Goal: Task Accomplishment & Management: Manage account settings

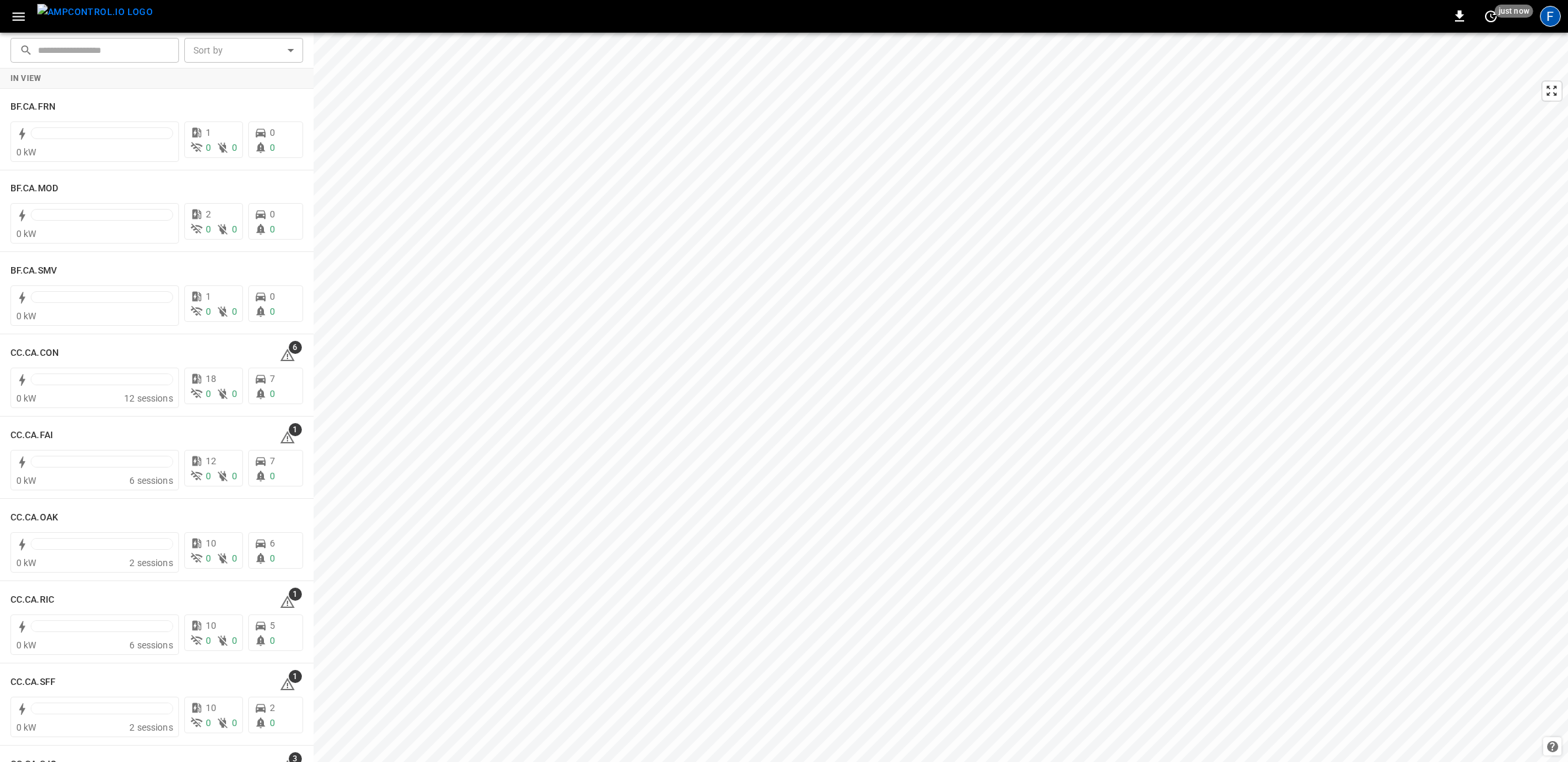
click at [1254, 17] on div "F" at bounding box center [1551, 16] width 21 height 21
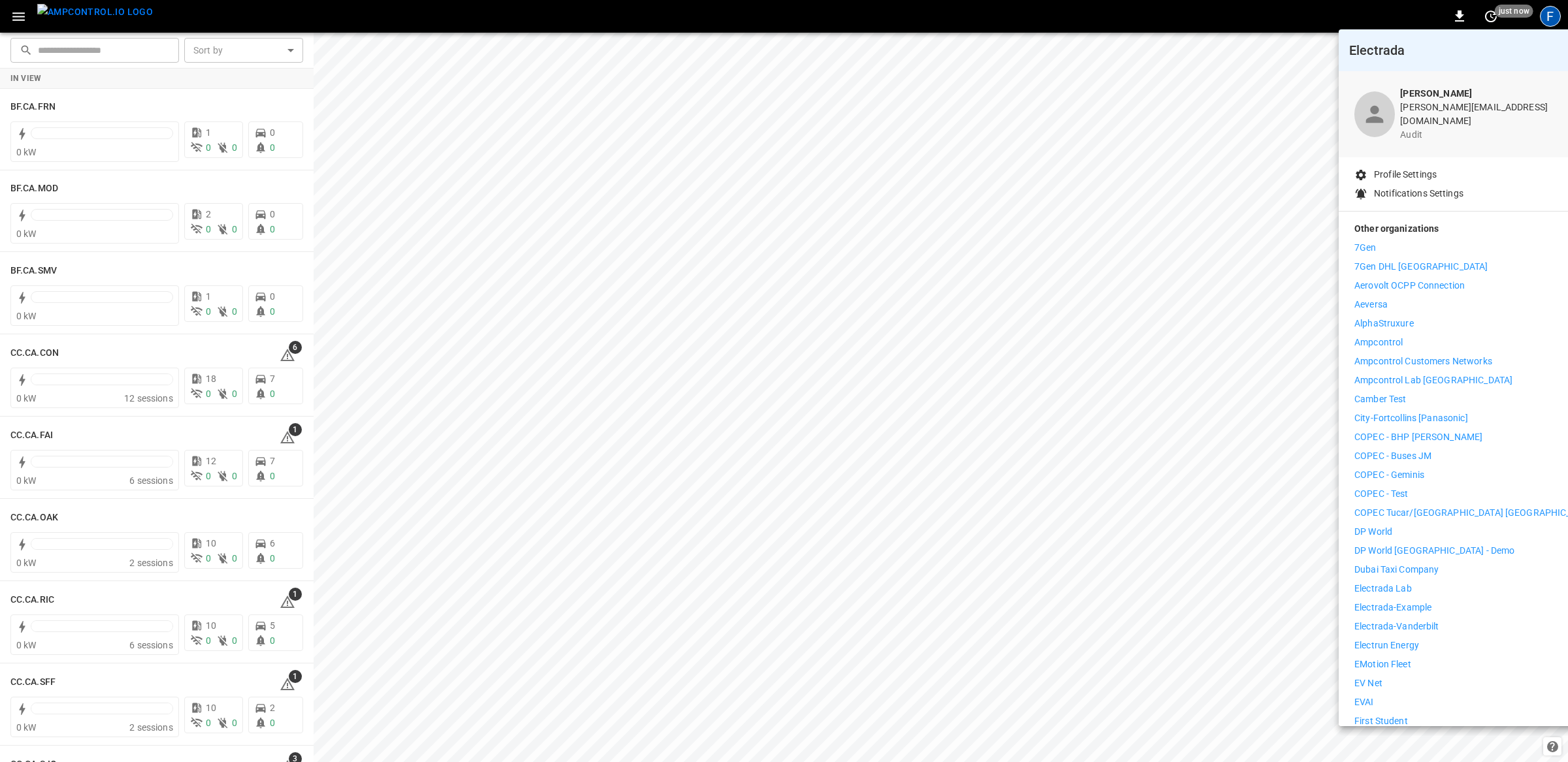
scroll to position [531, 0]
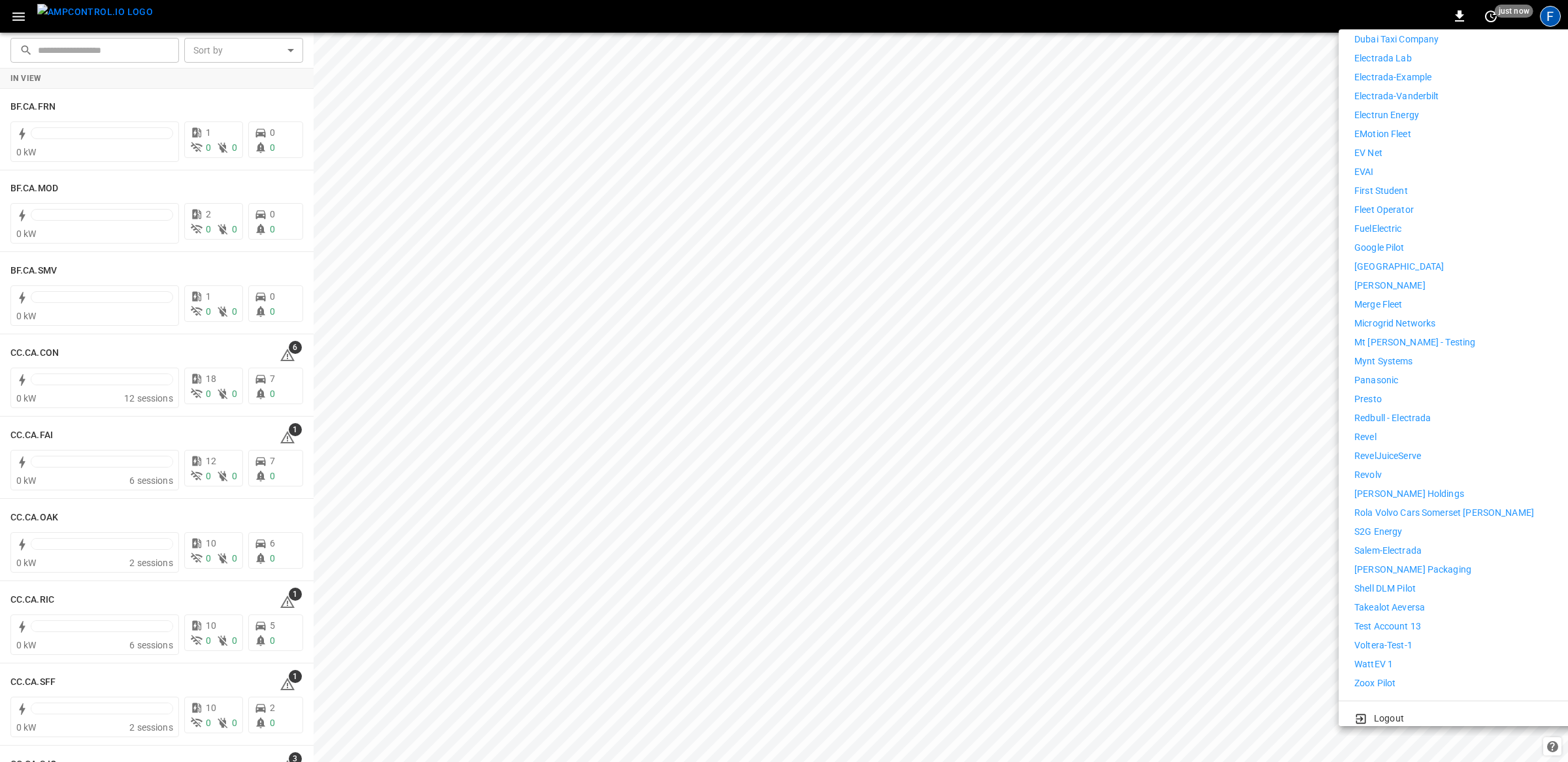
click at [1254, 609] on p "WattEV 1" at bounding box center [1374, 664] width 39 height 13
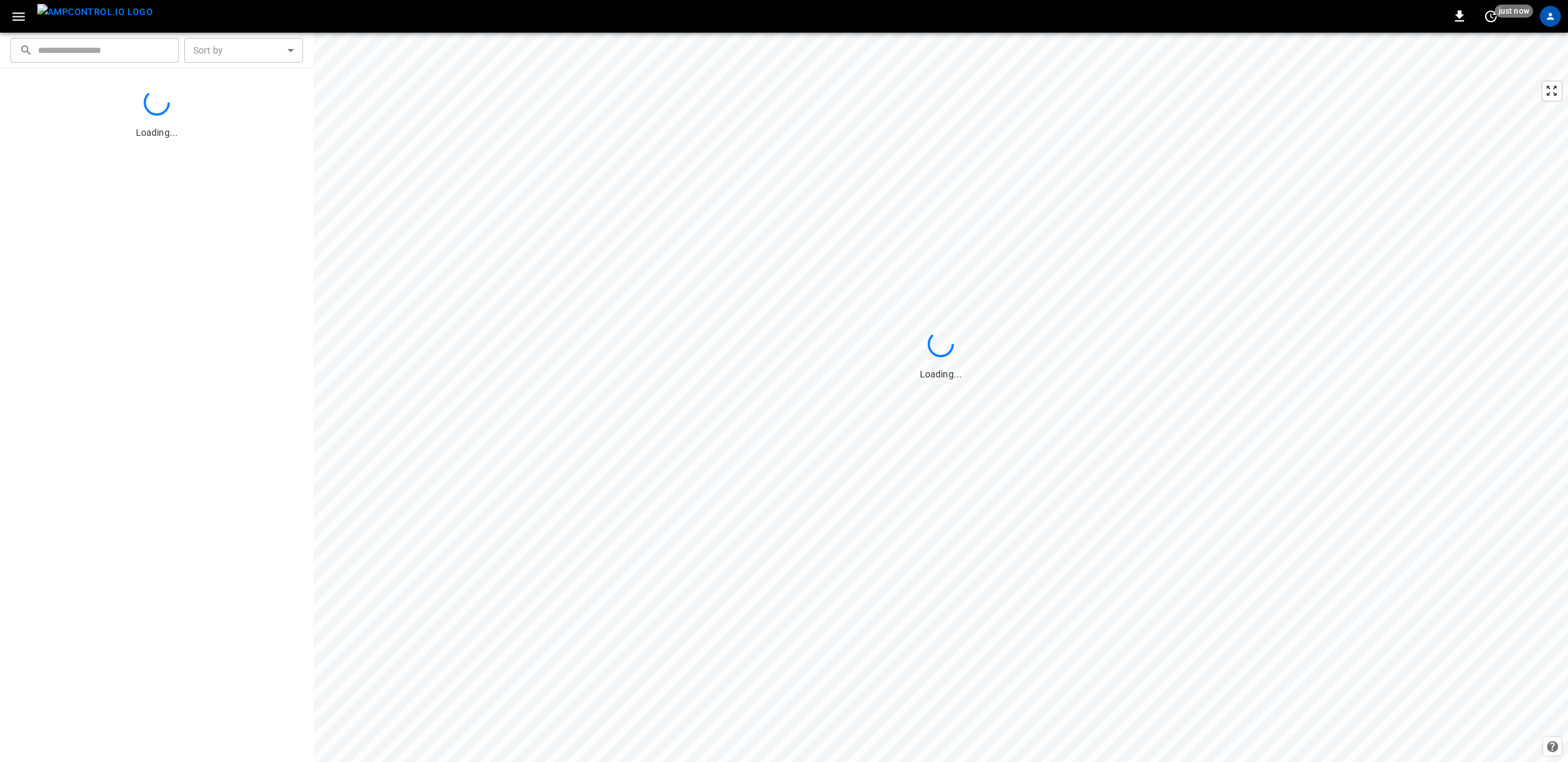
click at [25, 20] on icon "button" at bounding box center [18, 16] width 16 height 16
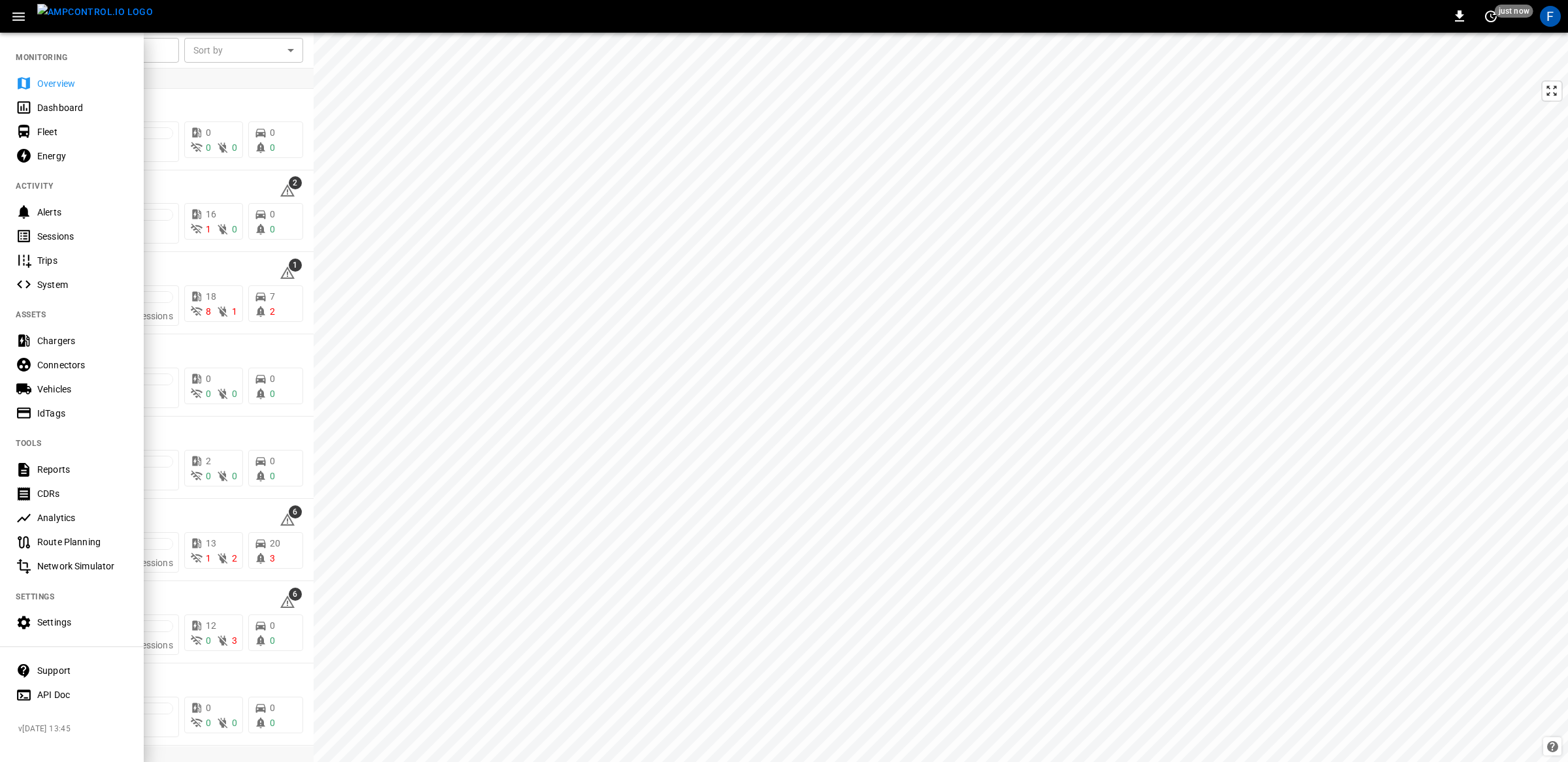
click at [79, 621] on div "Settings" at bounding box center [82, 623] width 91 height 13
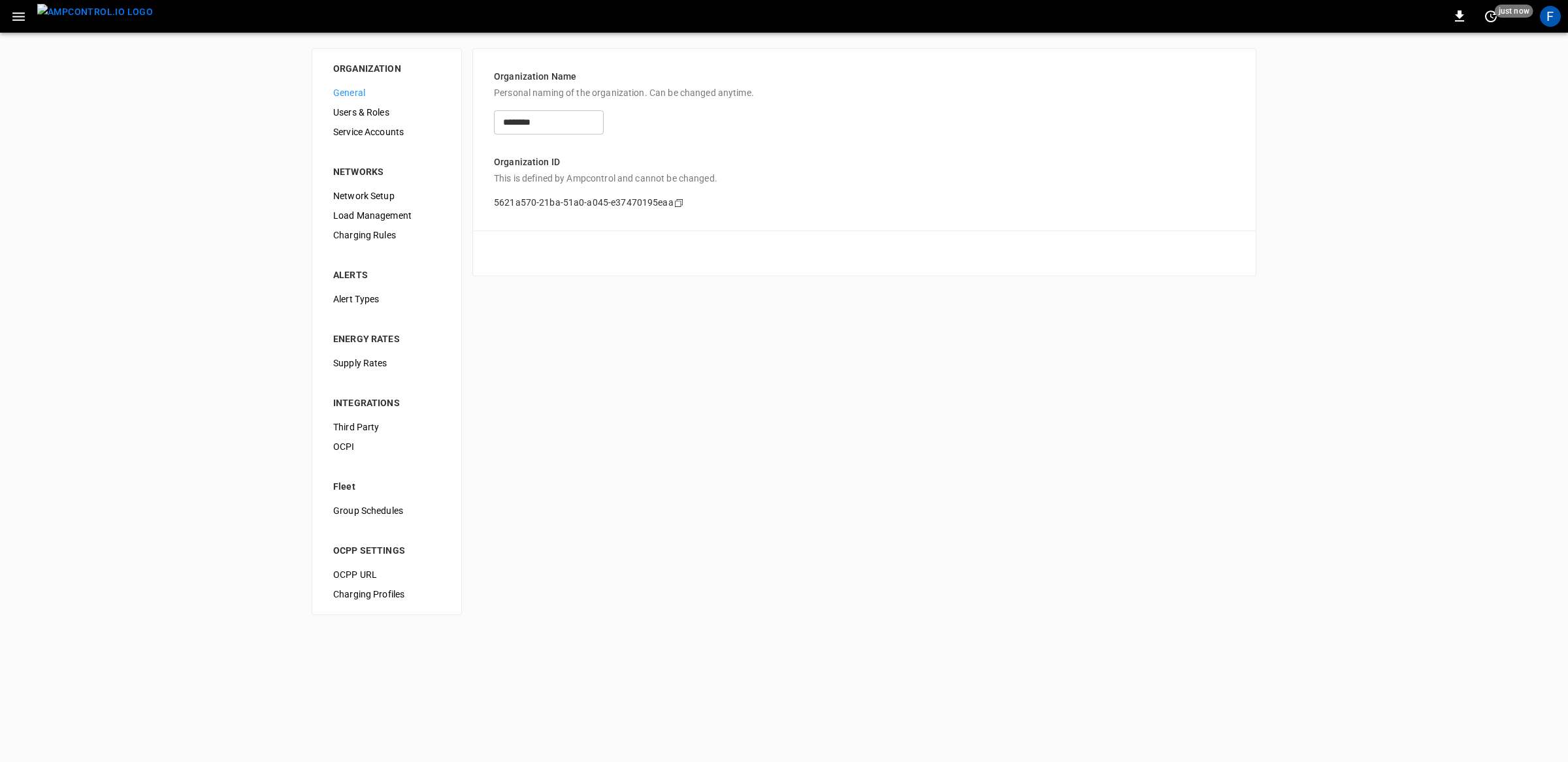
click at [374, 129] on span "Service Accounts" at bounding box center [387, 132] width 107 height 13
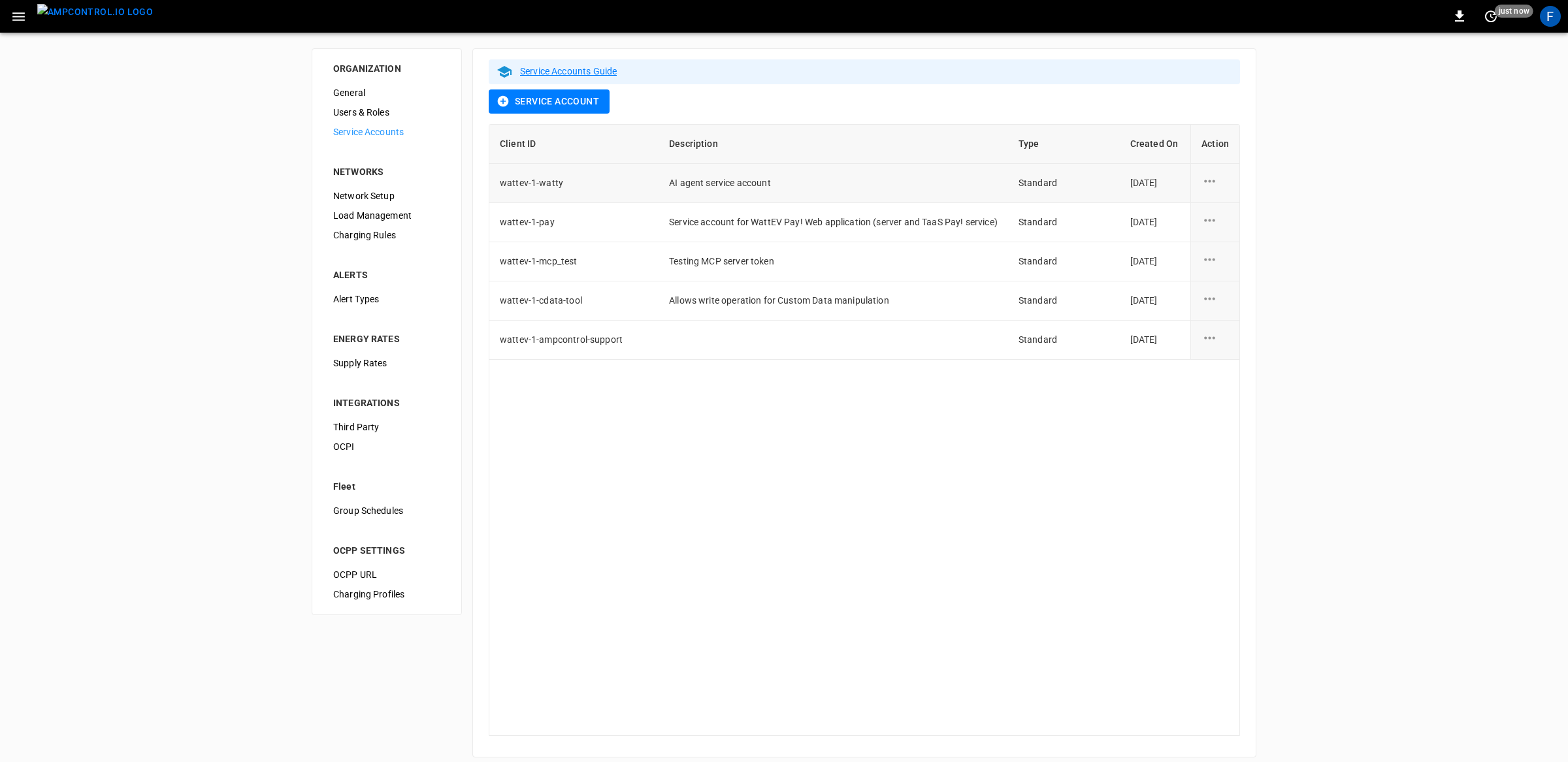
scroll to position [10, 0]
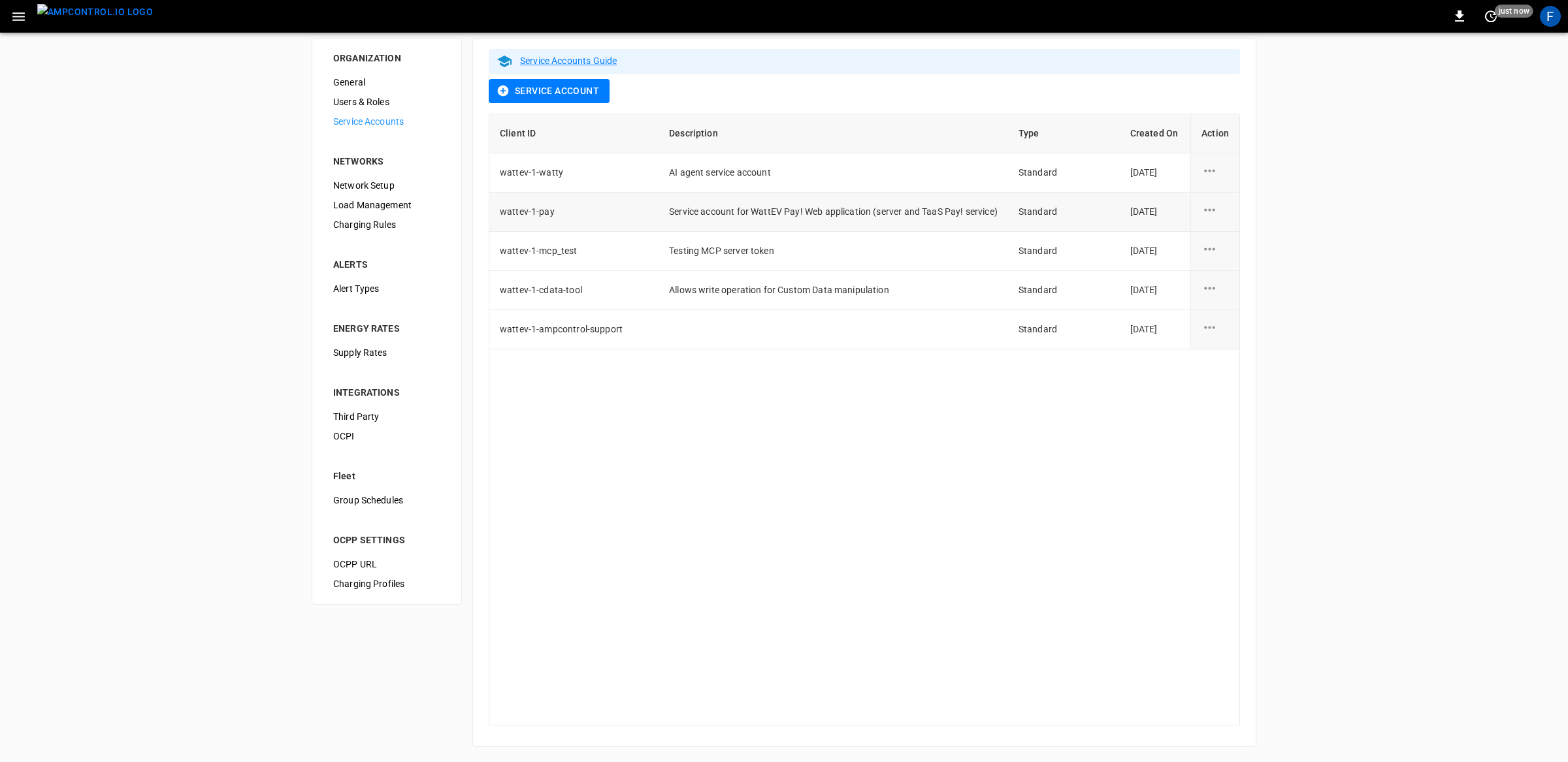
click at [685, 211] on span "Service account for WattEV Pay! Web application (server and TaaS Pay! service)" at bounding box center [833, 211] width 329 height 10
click at [684, 258] on td "Testing MCP server token" at bounding box center [833, 251] width 350 height 39
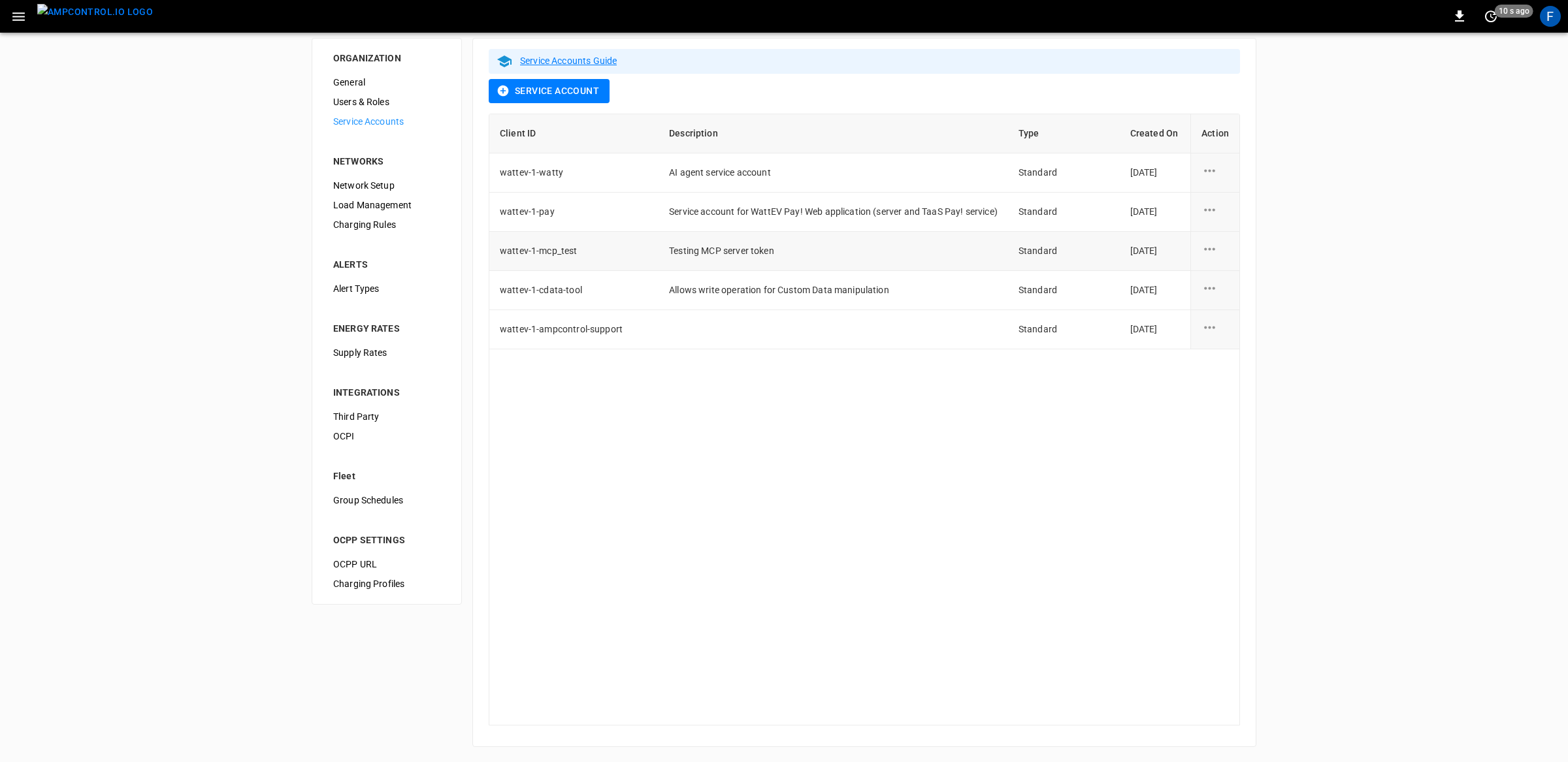
click at [684, 258] on td "Testing MCP server token" at bounding box center [833, 251] width 350 height 39
click at [687, 287] on span "Allows write operation for Custom Data manipulation" at bounding box center [779, 290] width 220 height 10
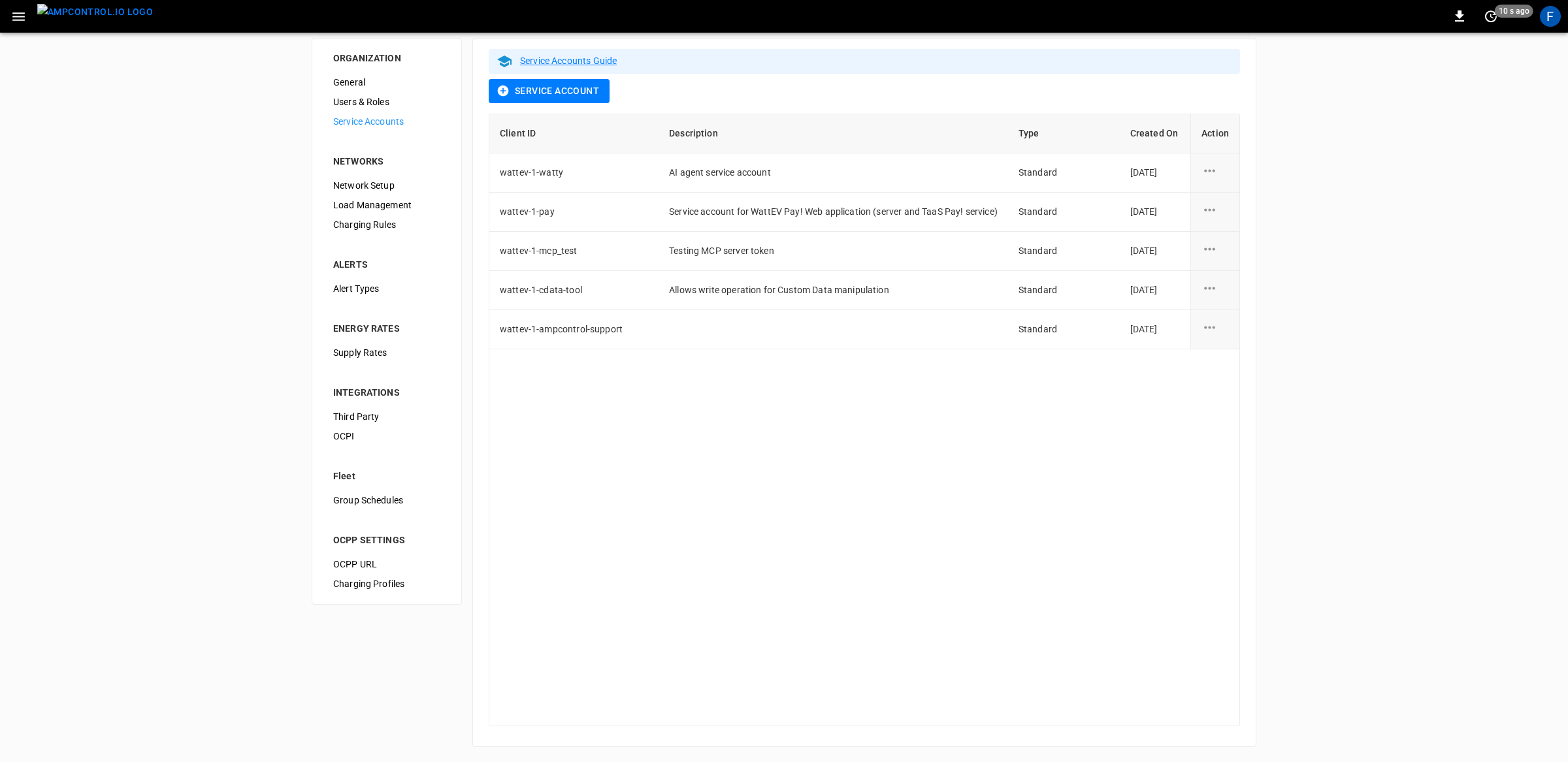
click at [361, 96] on span "Users & Roles" at bounding box center [387, 102] width 107 height 13
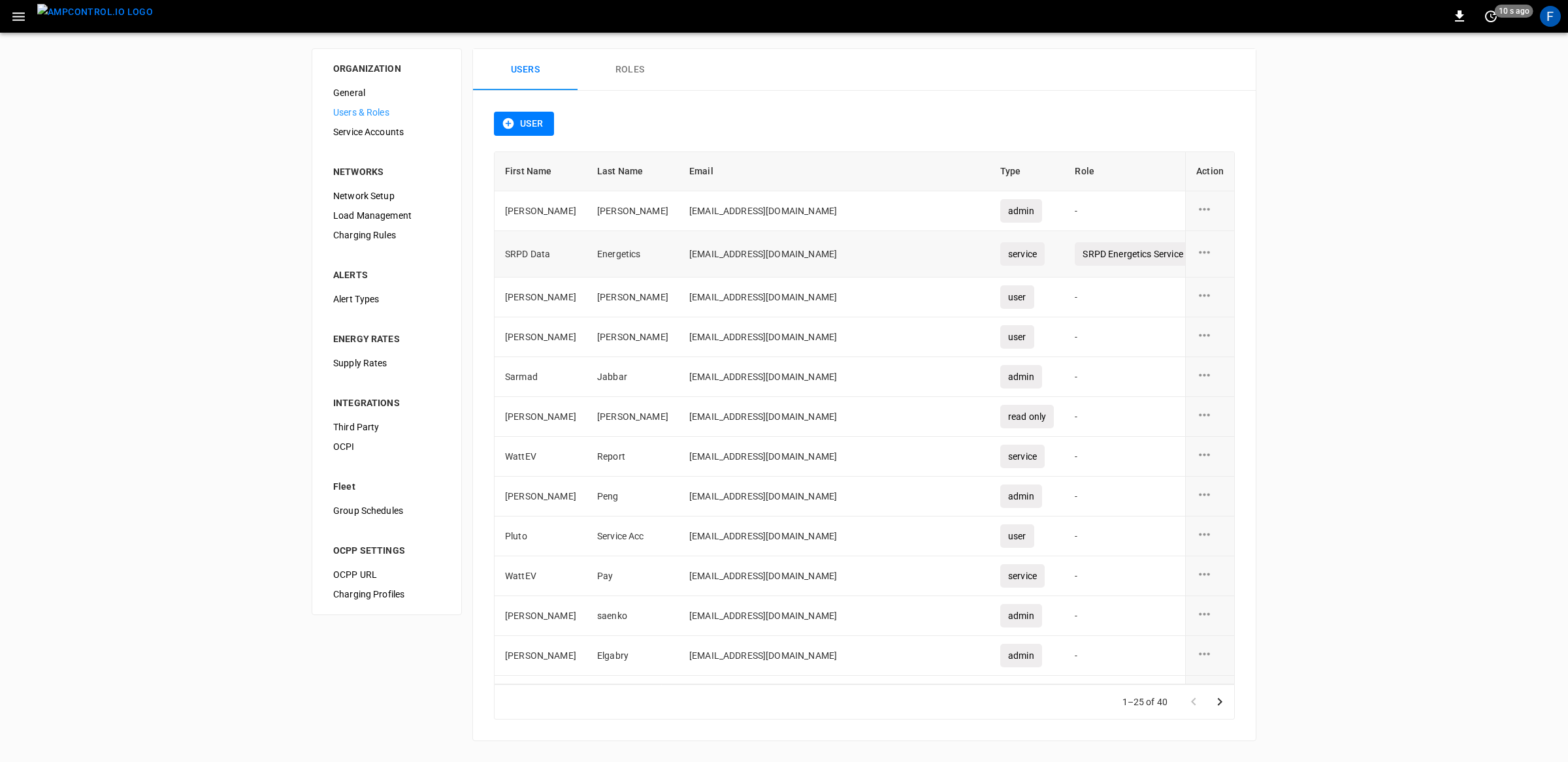
click at [619, 263] on td "Energetics" at bounding box center [632, 254] width 92 height 46
click at [525, 258] on td "SRPD Data" at bounding box center [540, 254] width 92 height 46
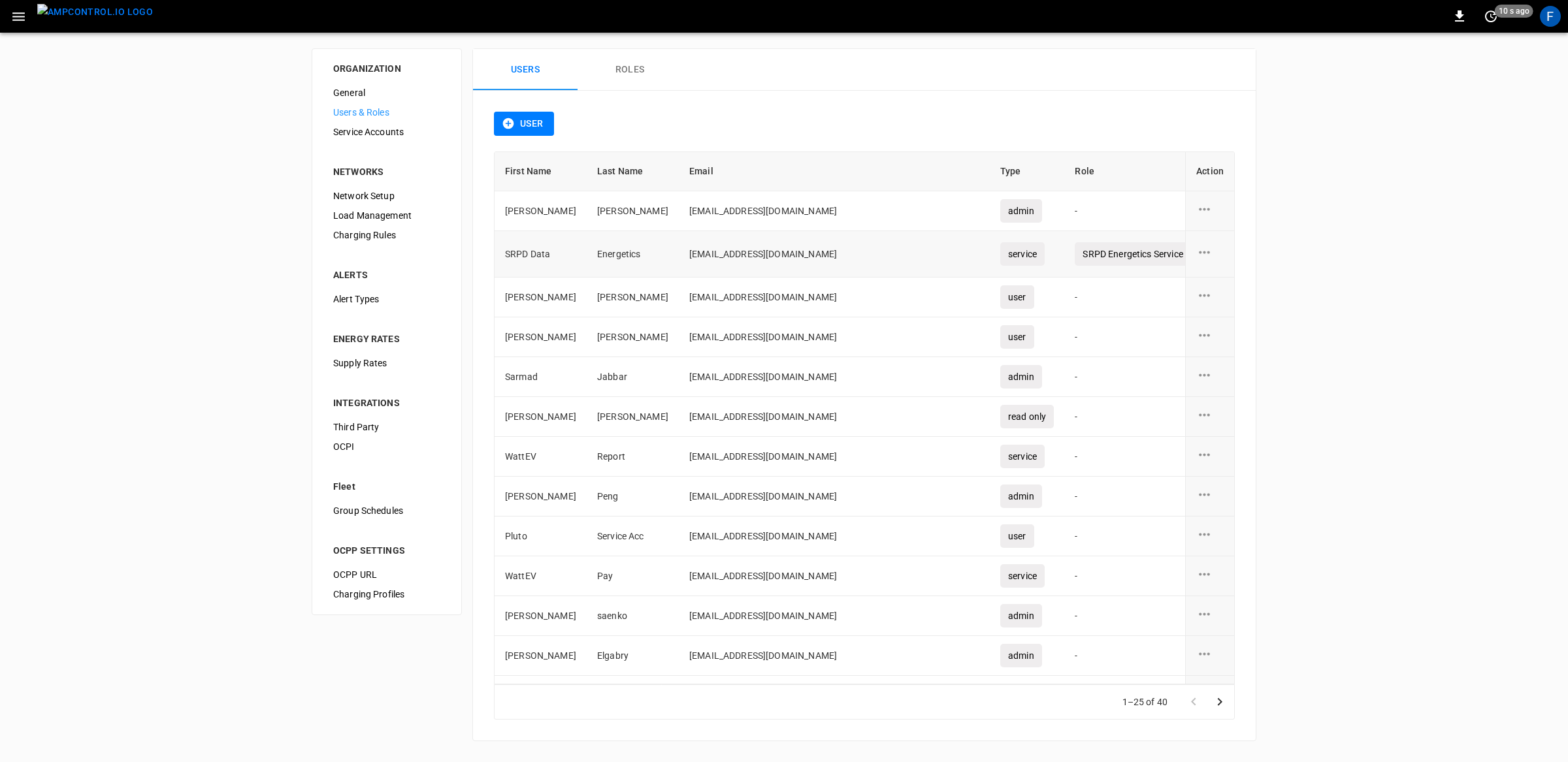
click at [525, 258] on td "SRPD Data" at bounding box center [540, 254] width 92 height 46
click at [392, 125] on span "Service Accounts" at bounding box center [387, 132] width 107 height 13
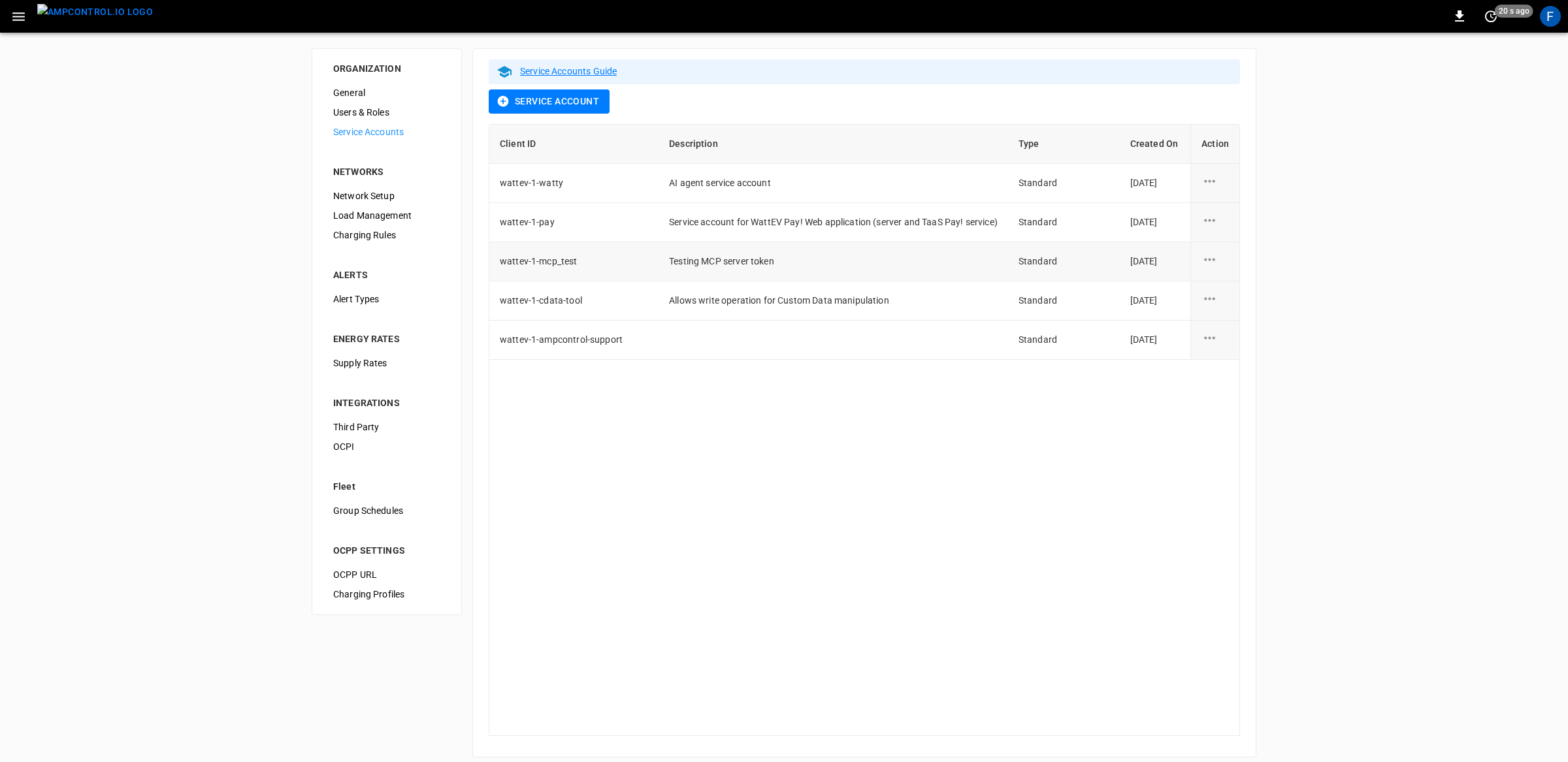
click at [695, 265] on span "Testing MCP server token" at bounding box center [721, 261] width 105 height 10
click at [699, 298] on span "Allows write operation for Custom Data manipulation" at bounding box center [779, 300] width 220 height 10
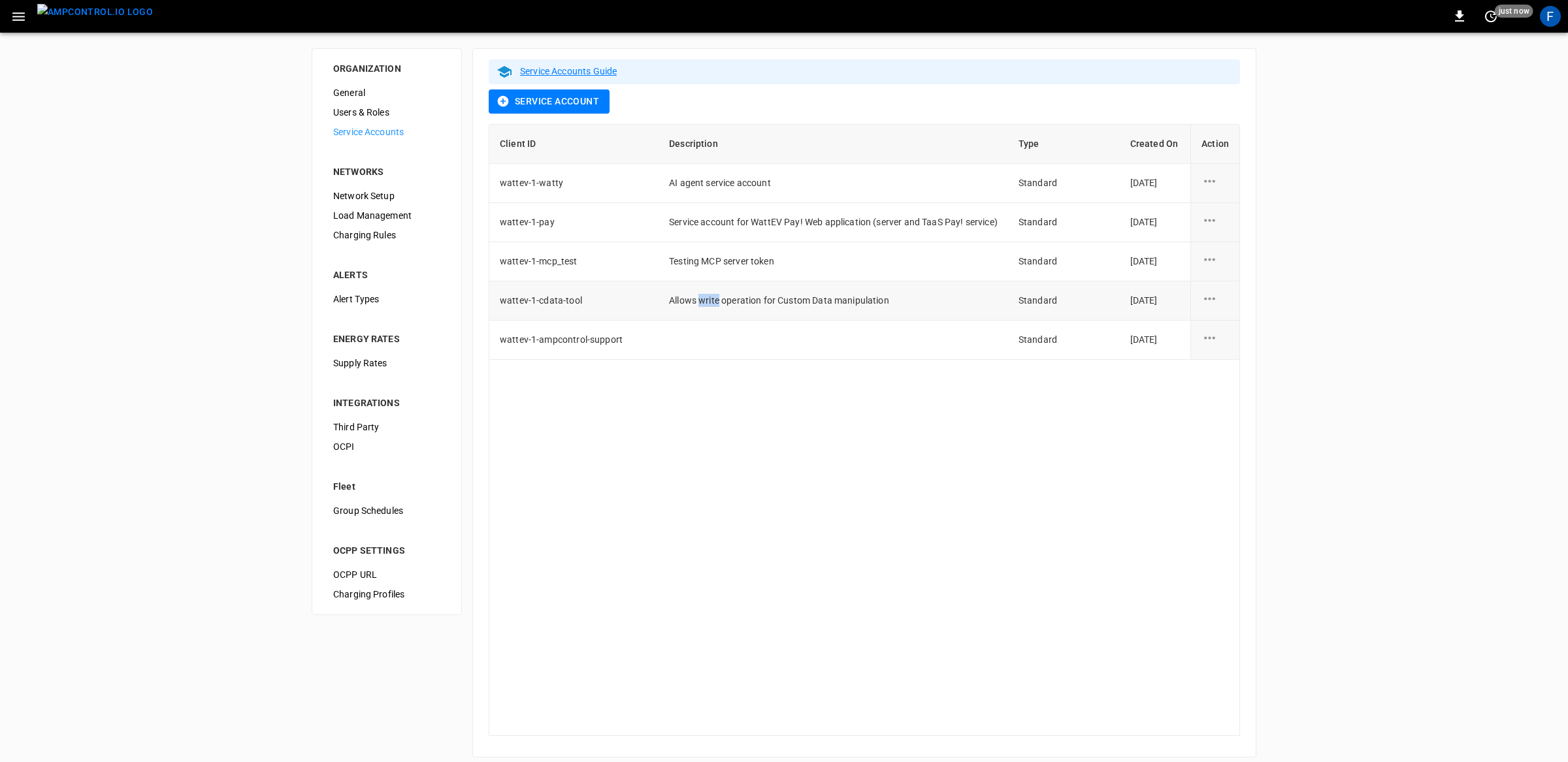
click at [699, 298] on span "Allows write operation for Custom Data manipulation" at bounding box center [779, 300] width 220 height 10
click at [705, 296] on span "Allows write operation for Custom Data manipulation" at bounding box center [779, 300] width 220 height 10
click at [759, 298] on span "Allows write operation for Custom Data manipulation" at bounding box center [779, 300] width 220 height 10
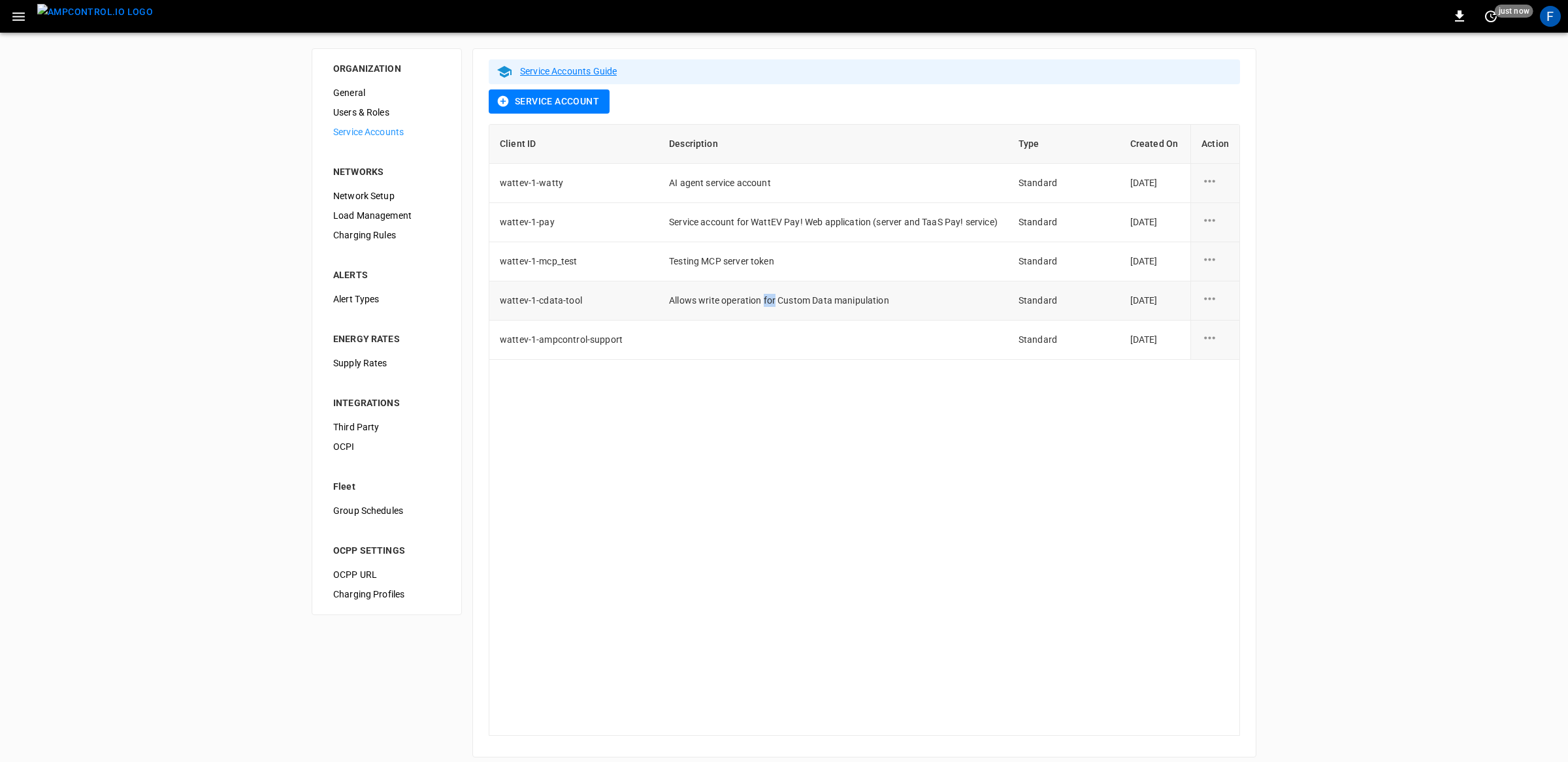
click at [759, 298] on span "Allows write operation for Custom Data manipulation" at bounding box center [779, 300] width 220 height 10
click at [98, 16] on img "menu" at bounding box center [95, 11] width 116 height 16
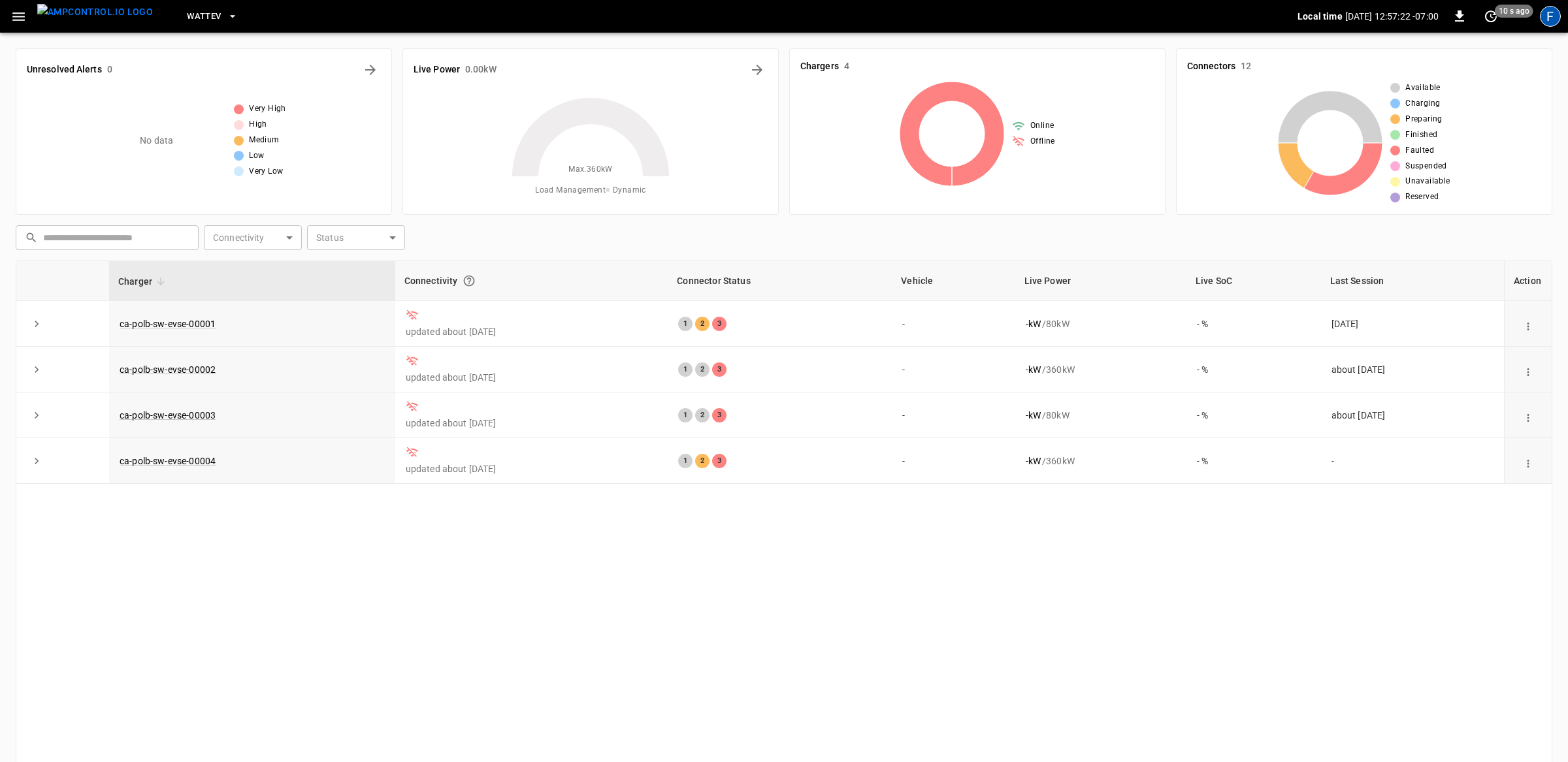
click at [1542, 21] on div "F" at bounding box center [1551, 16] width 21 height 21
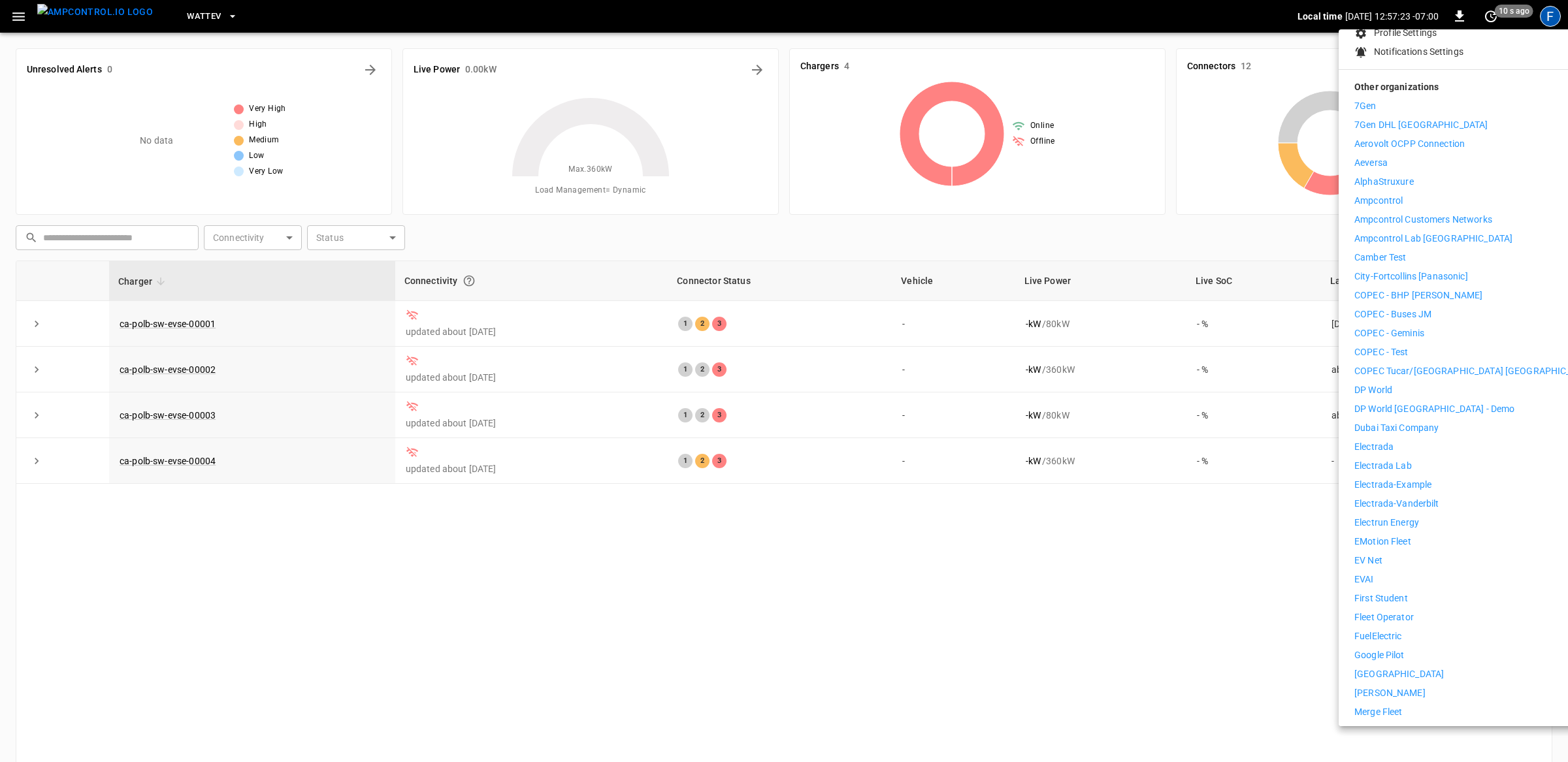
scroll to position [156, 0]
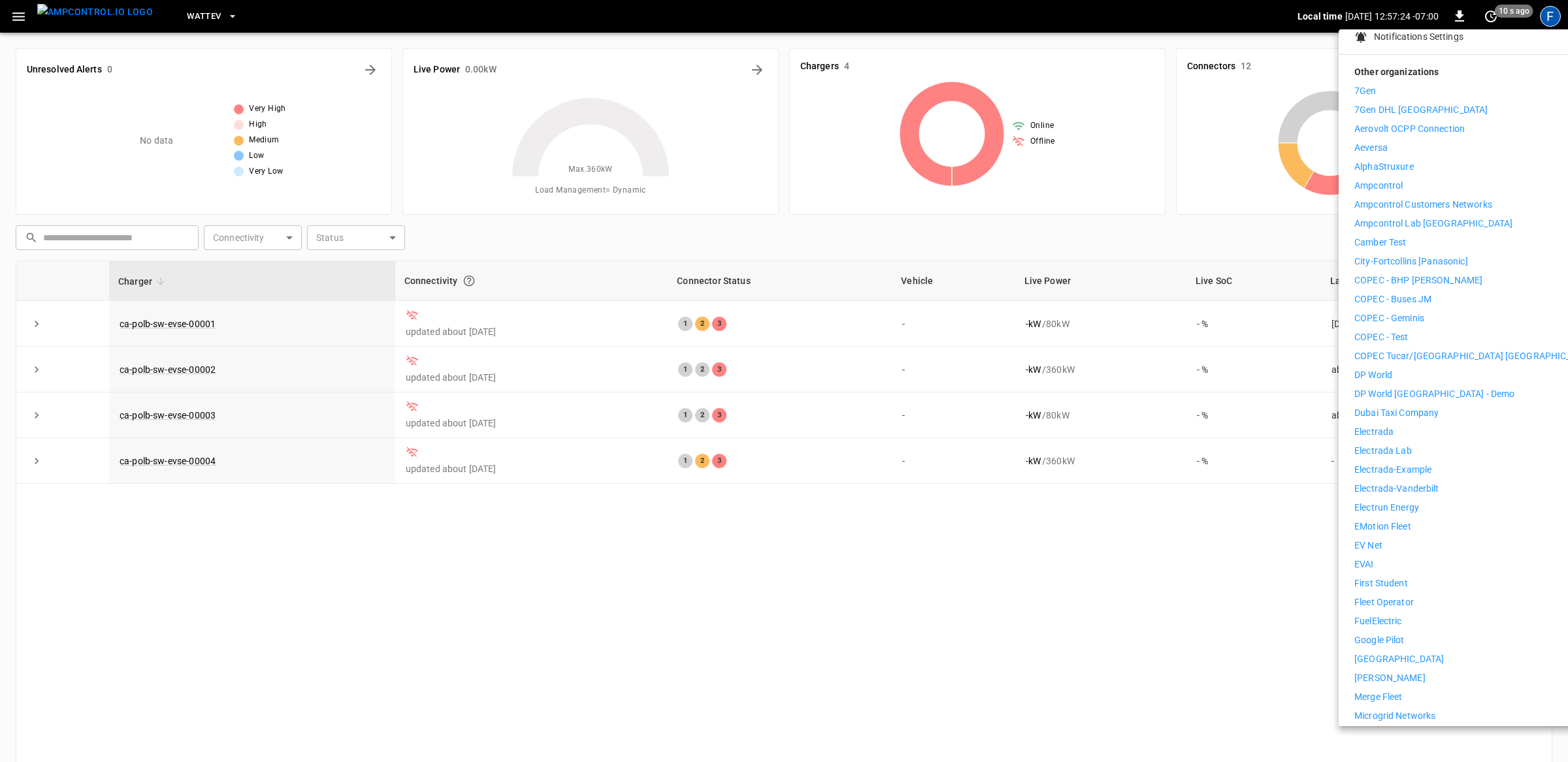
click at [1373, 577] on p "First Student" at bounding box center [1381, 584] width 54 height 13
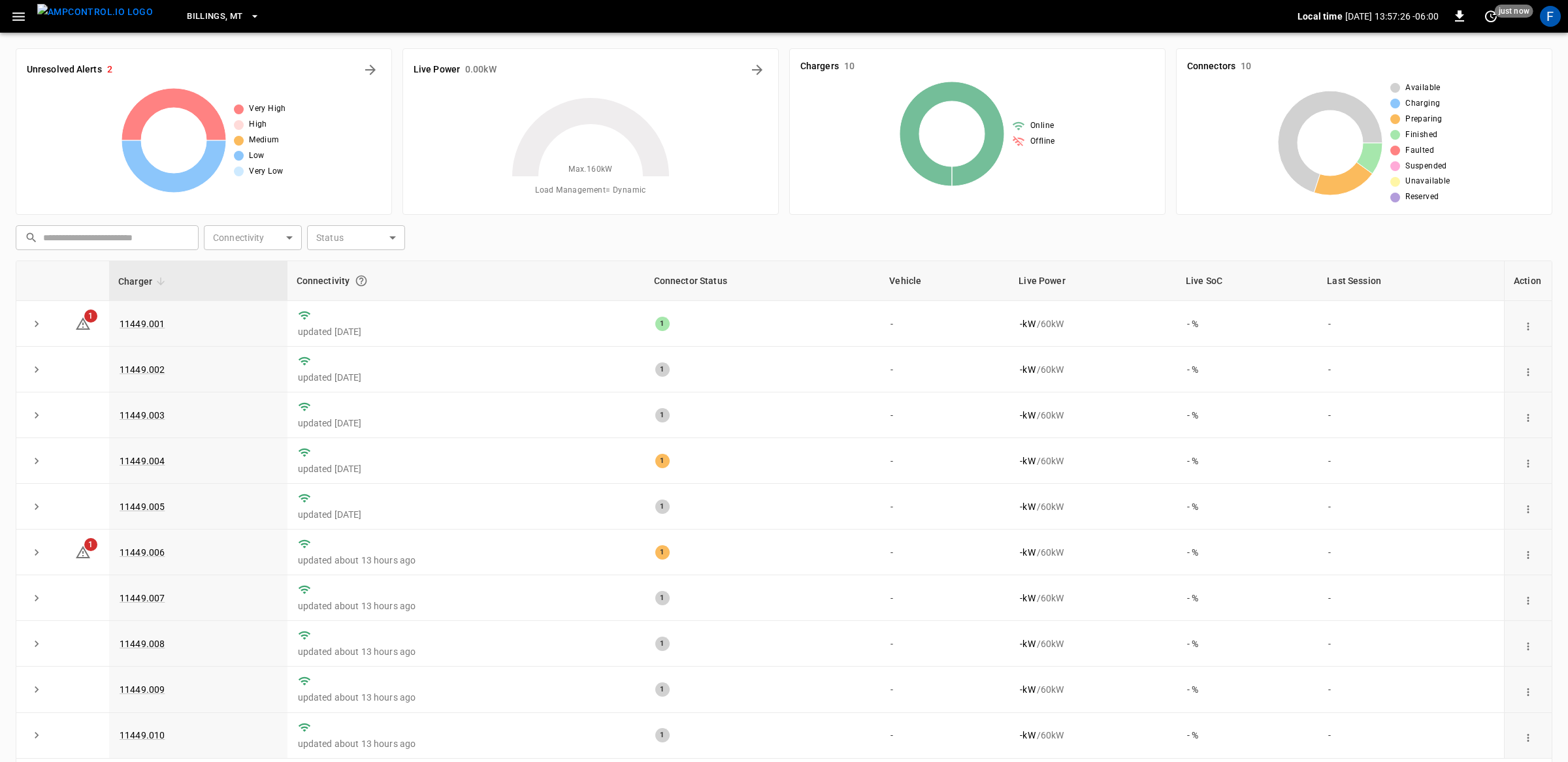
click at [13, 18] on icon "button" at bounding box center [18, 16] width 16 height 16
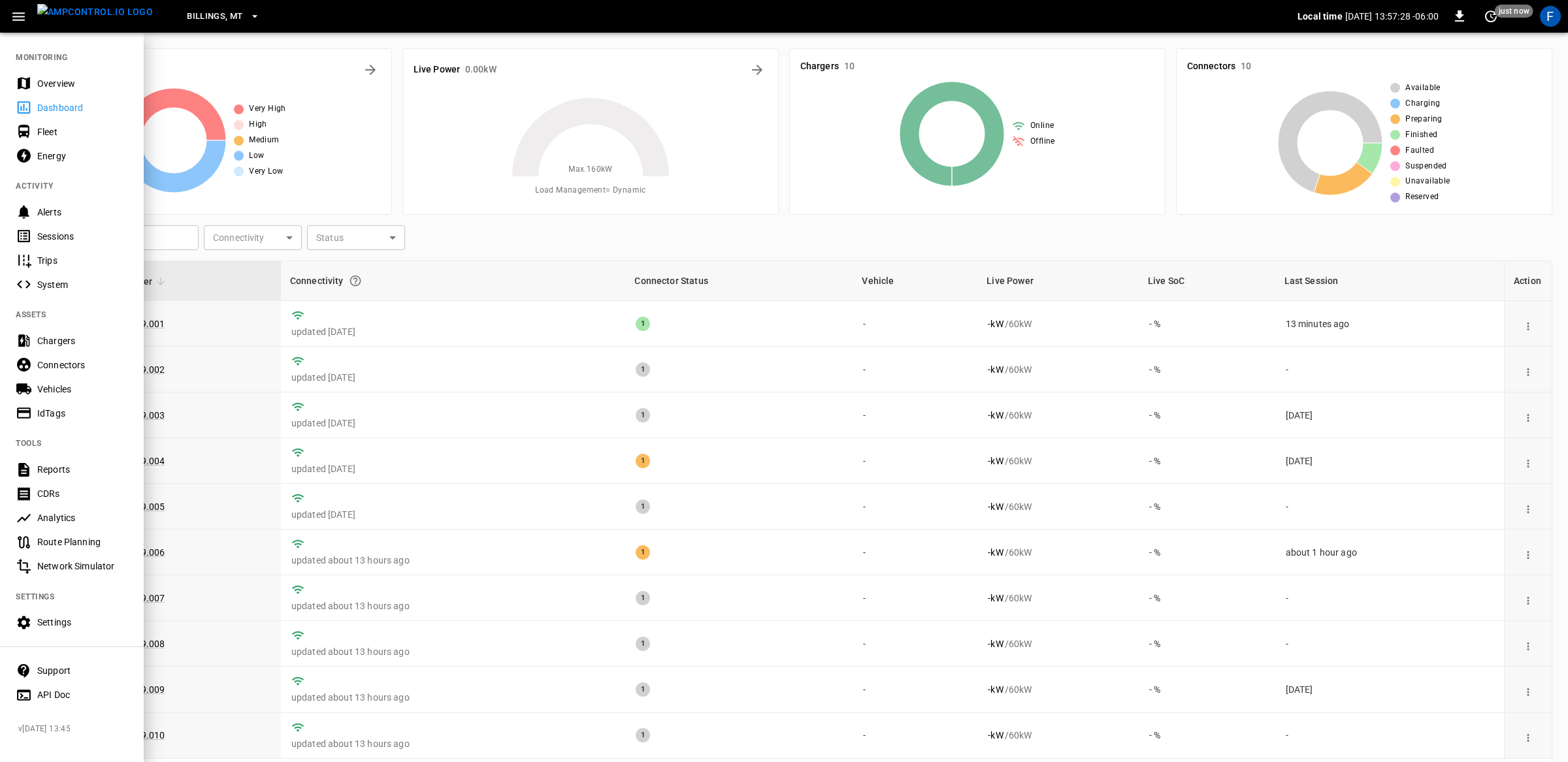
click at [59, 622] on div "Settings" at bounding box center [82, 623] width 91 height 13
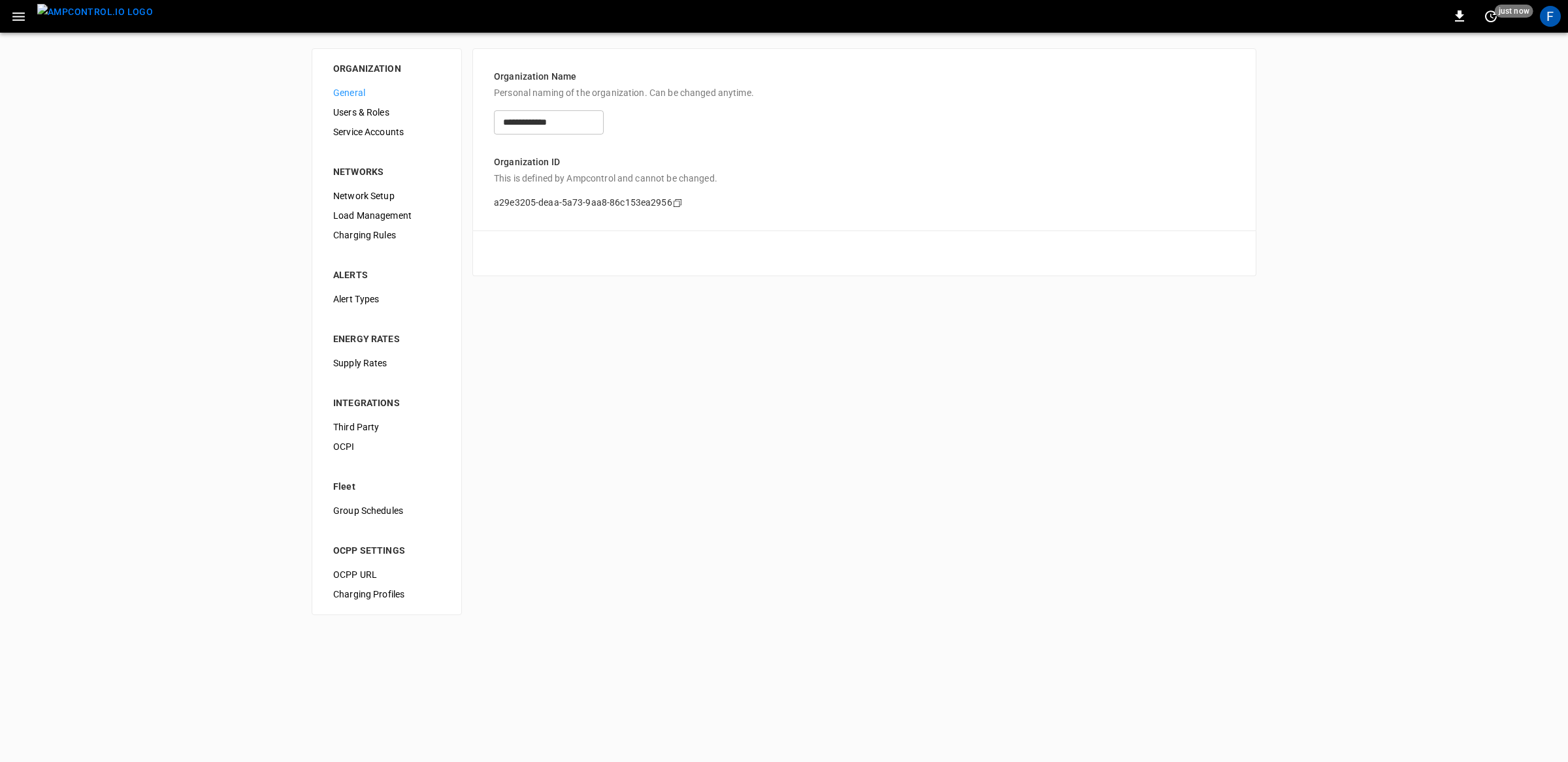
click at [395, 138] on span "Service Accounts" at bounding box center [387, 132] width 107 height 13
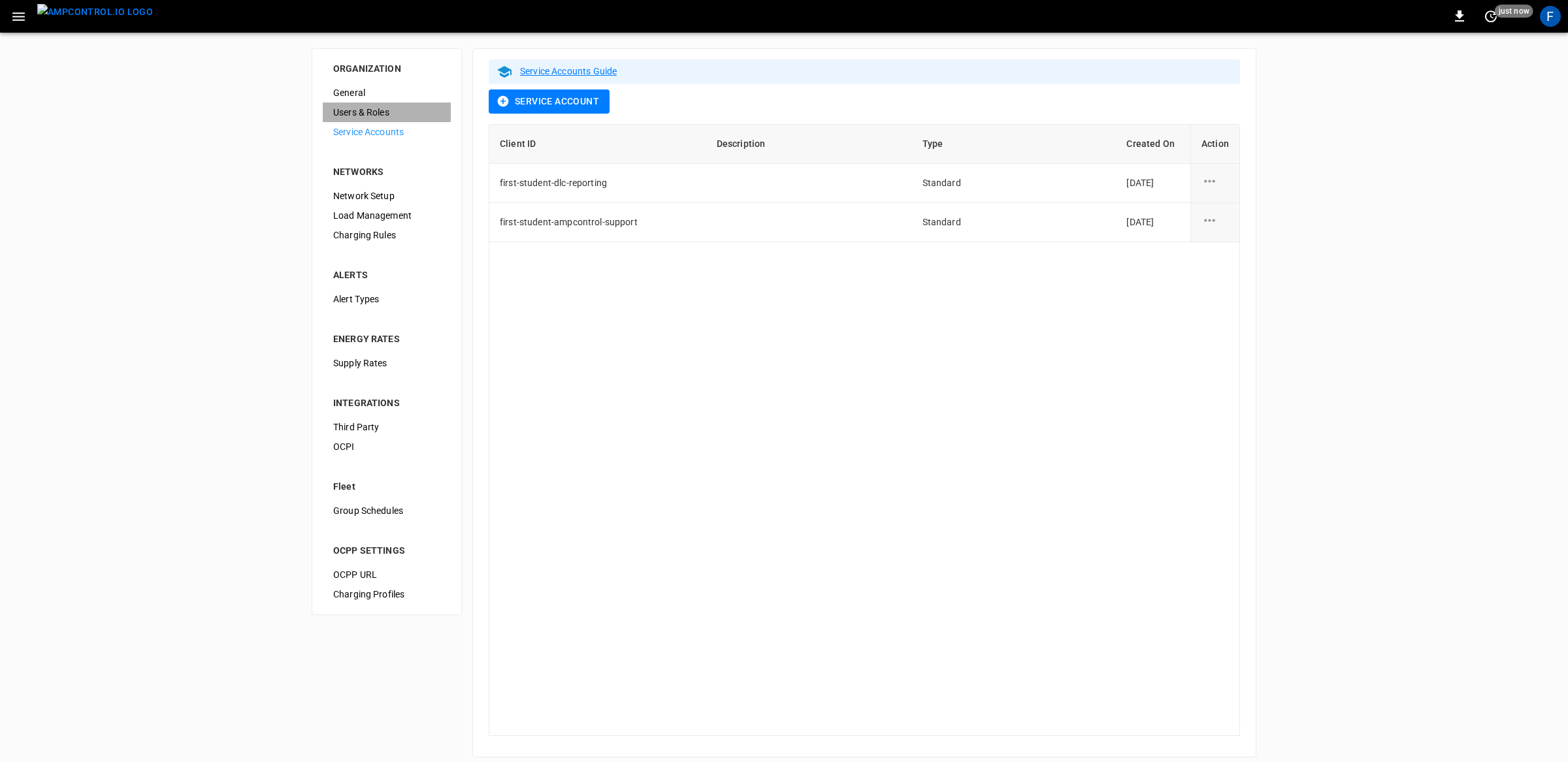
click at [388, 118] on span "Users & Roles" at bounding box center [387, 113] width 107 height 13
